Goal: Task Accomplishment & Management: Use online tool/utility

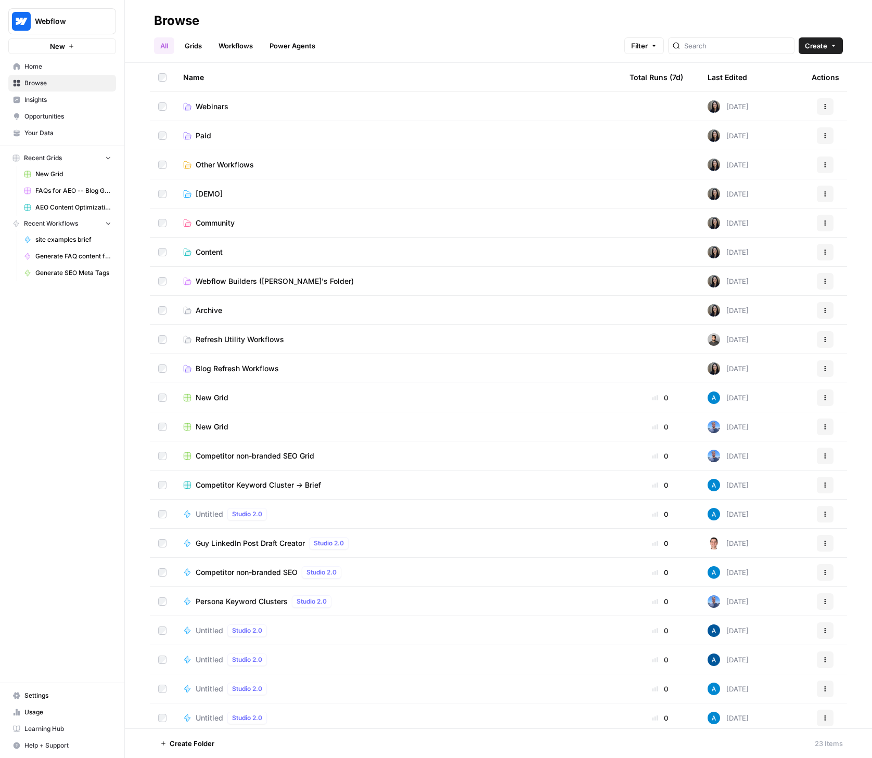
click at [215, 283] on span "Webflow Builders ([PERSON_NAME]'s Folder)" at bounding box center [275, 281] width 158 height 10
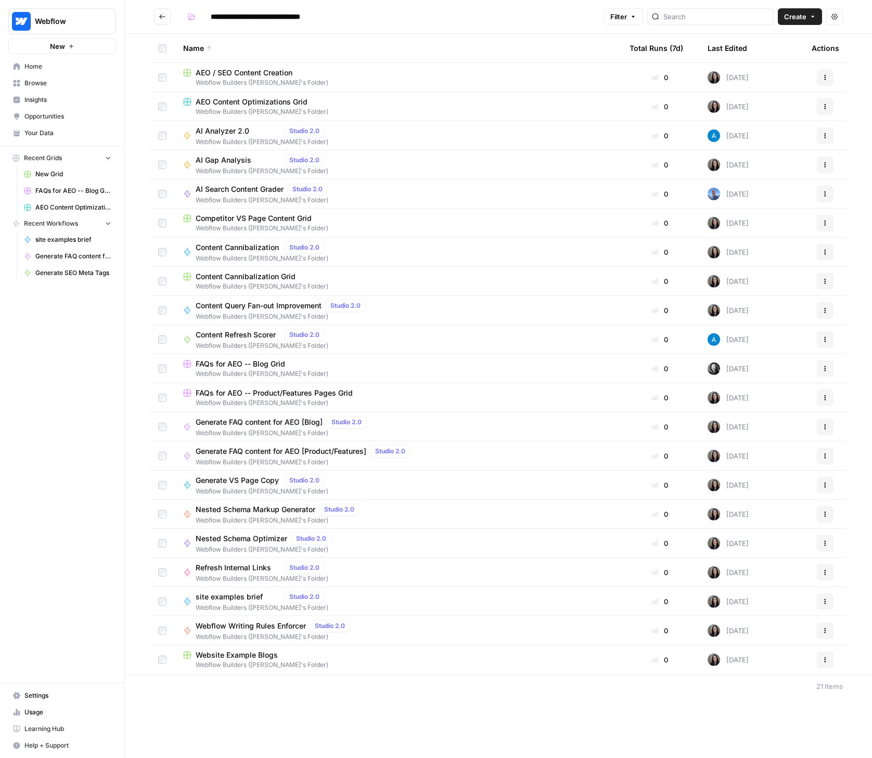
click at [240, 391] on span "FAQs for AEO -- Product/Features Pages Grid" at bounding box center [274, 393] width 157 height 10
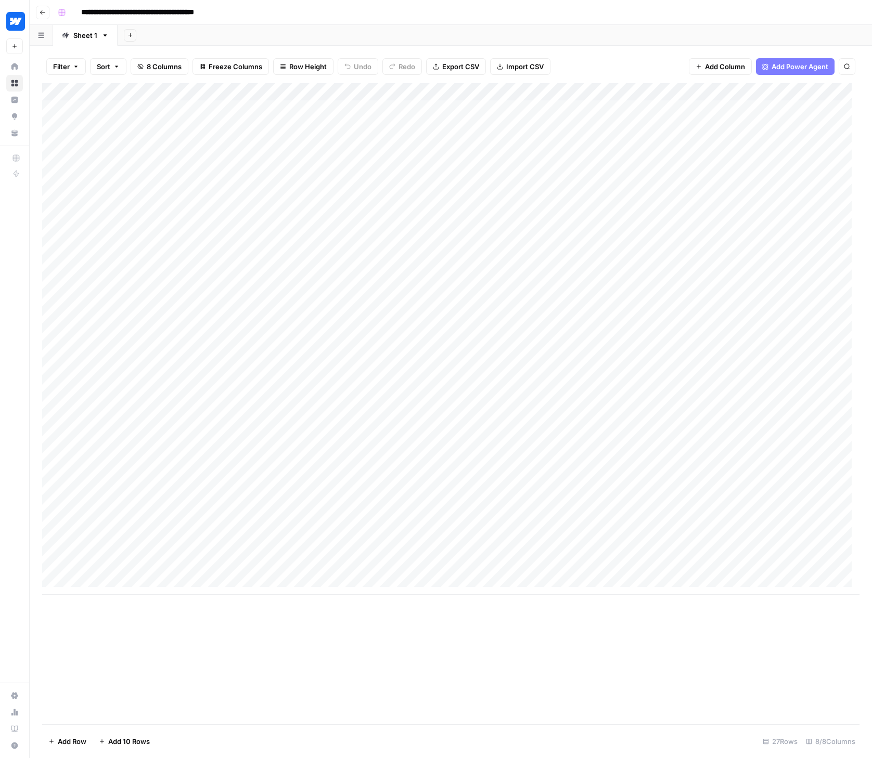
click at [605, 92] on div "Add Column" at bounding box center [450, 339] width 817 height 512
click at [650, 57] on div "Filter Sort 8 Columns Freeze Columns Row Height Undo Redo Export CSV Import CSV…" at bounding box center [450, 66] width 817 height 33
